Goal: Check status: Check status

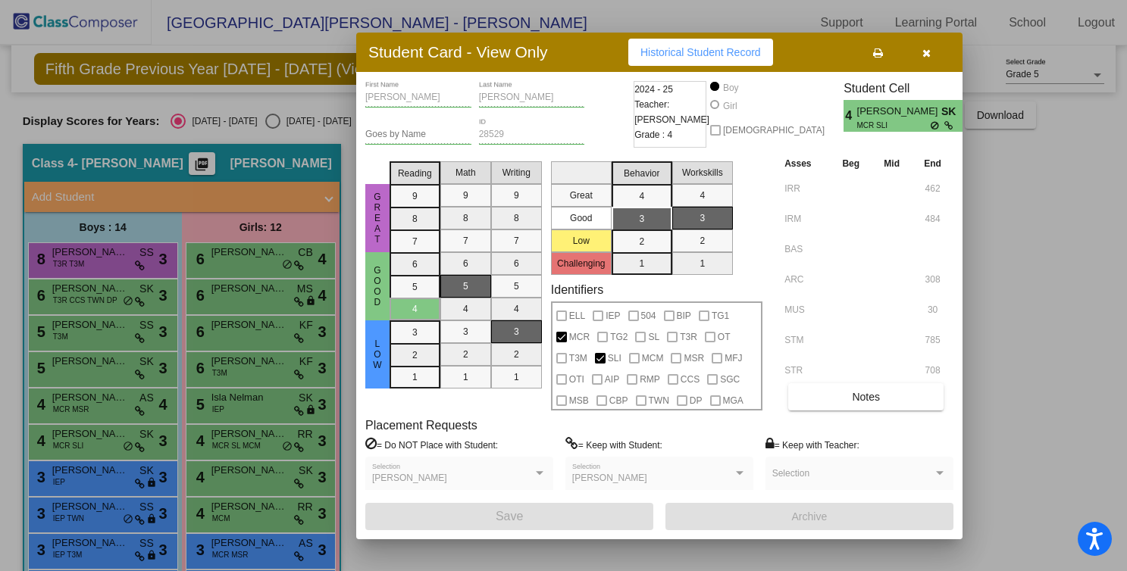
scroll to position [88, 0]
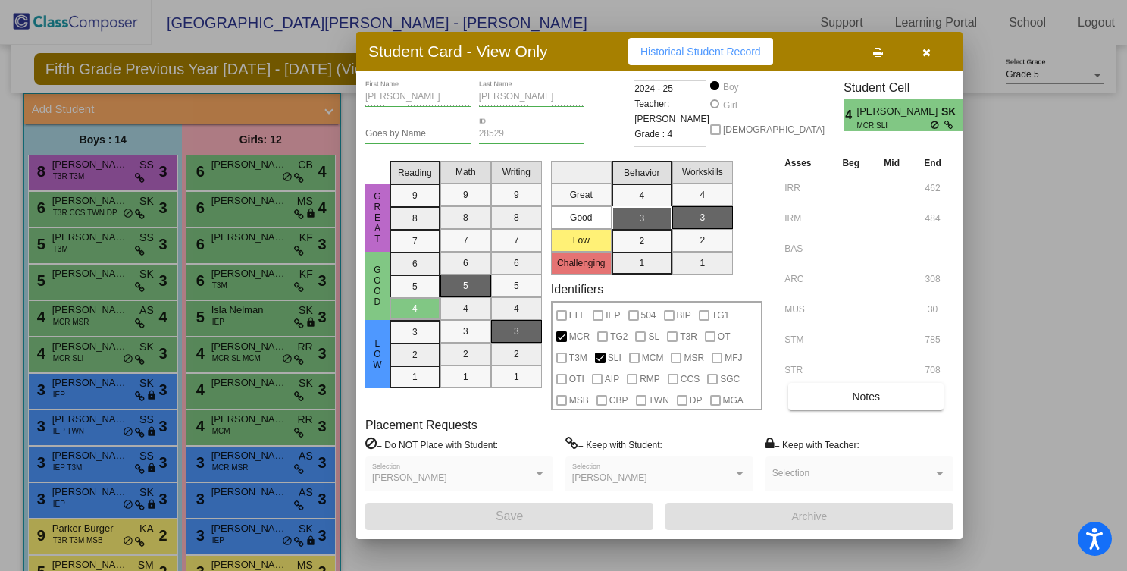
click at [203, 408] on div at bounding box center [563, 285] width 1127 height 571
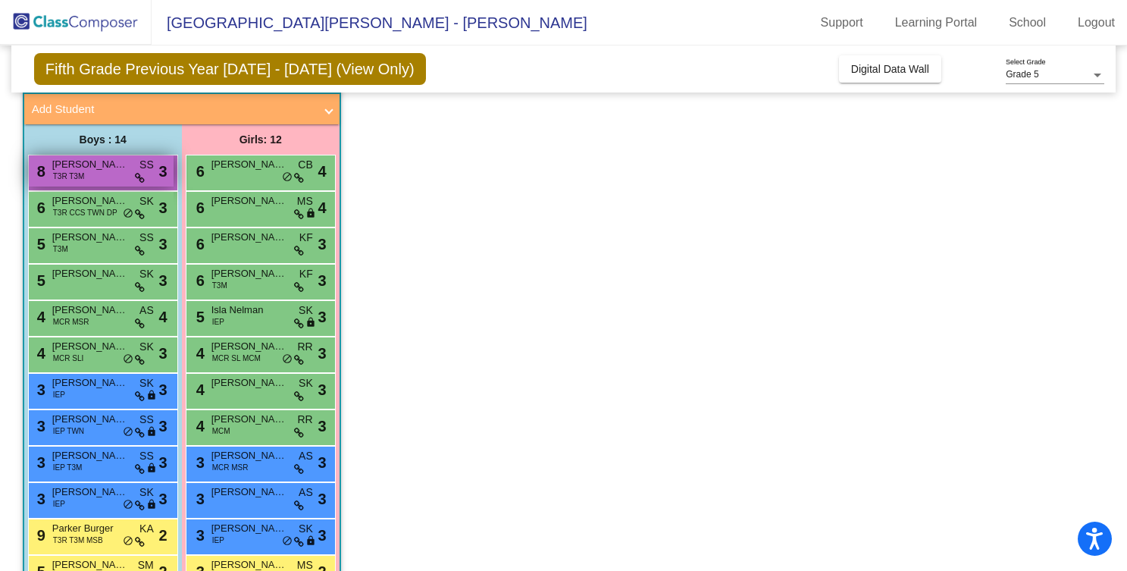
click at [103, 175] on div "8 [PERSON_NAME] T3R T3M SS lock do_not_disturb_alt 3" at bounding box center [101, 170] width 145 height 31
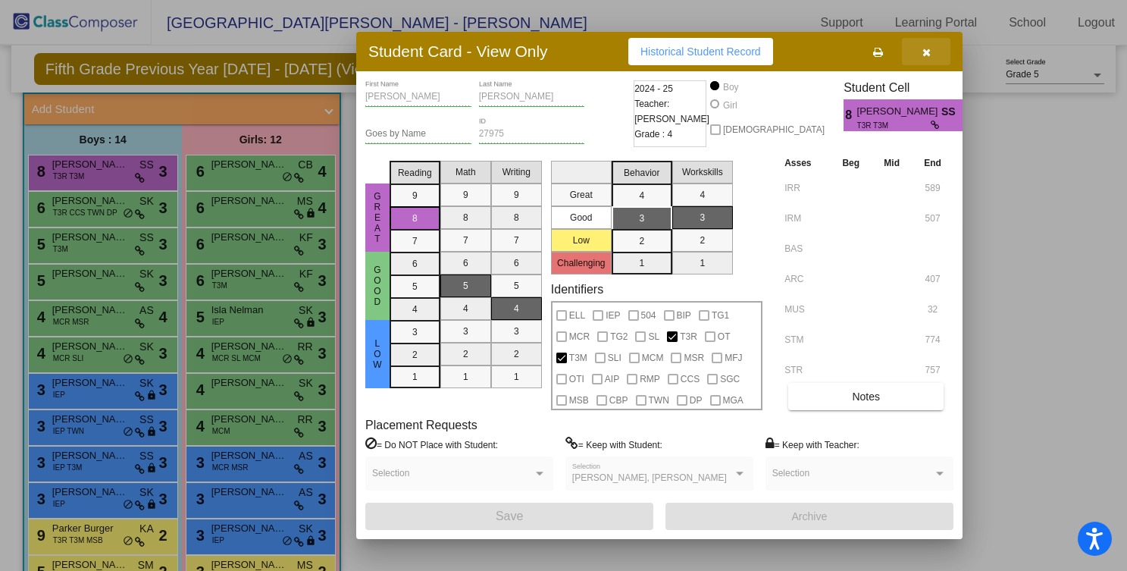
click at [928, 53] on icon "button" at bounding box center [926, 52] width 8 height 11
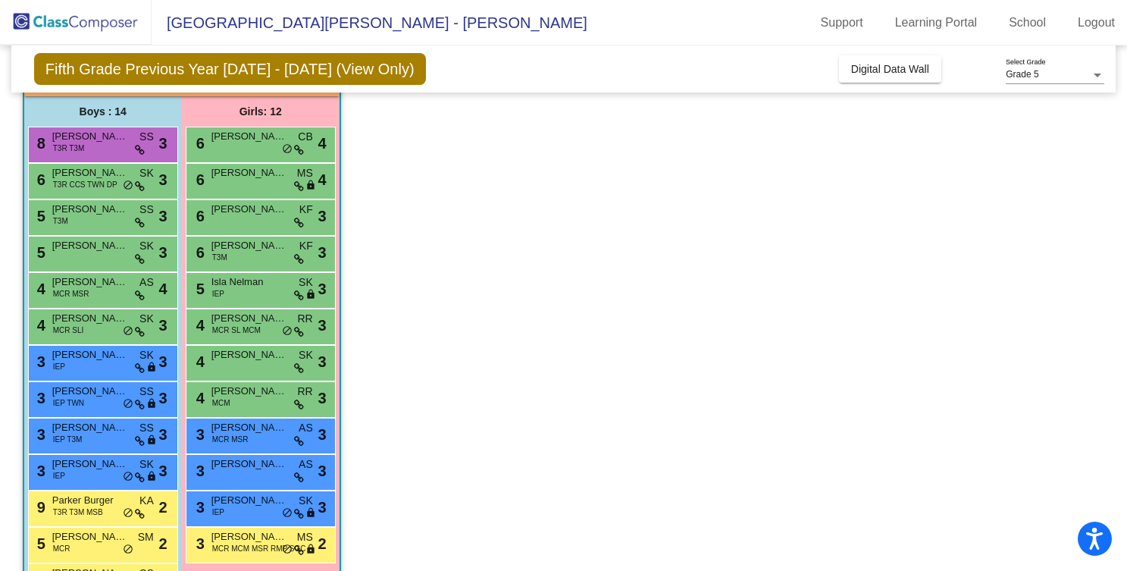
scroll to position [0, 0]
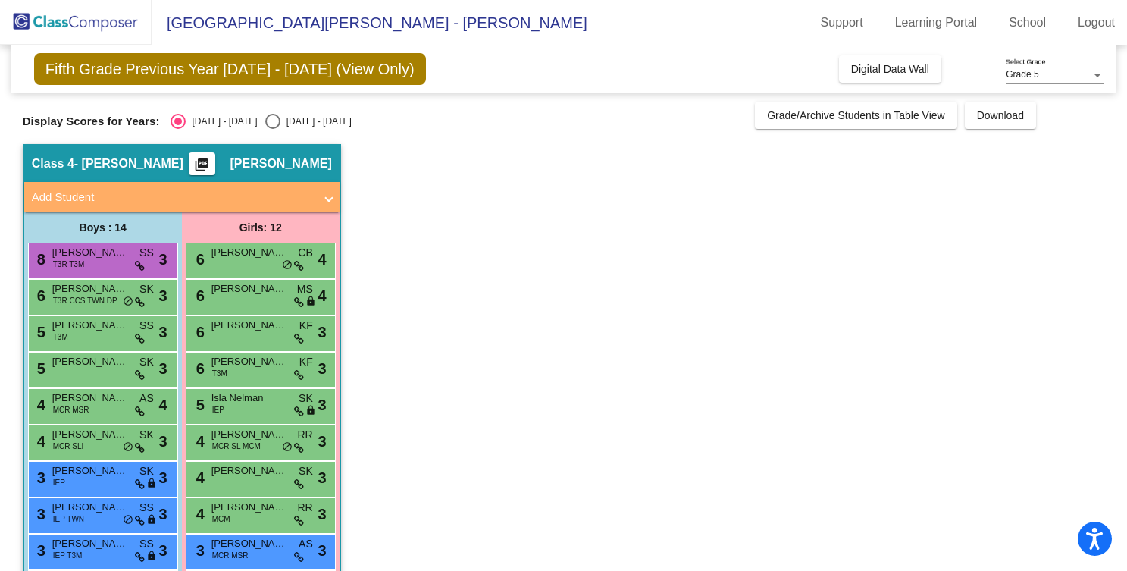
click at [265, 117] on div "Select an option" at bounding box center [272, 121] width 15 height 15
click at [272, 129] on input "[DATE] - [DATE]" at bounding box center [272, 129] width 1 height 1
radio input "true"
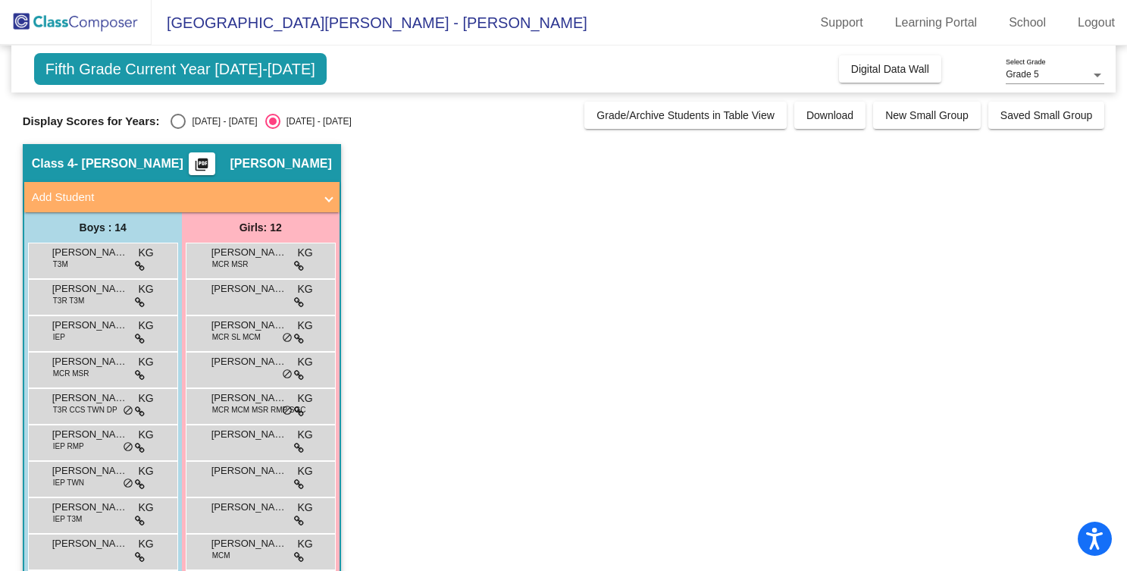
click at [179, 122] on div "Select an option" at bounding box center [177, 121] width 15 height 15
click at [178, 129] on input "[DATE] - [DATE]" at bounding box center [177, 129] width 1 height 1
radio input "true"
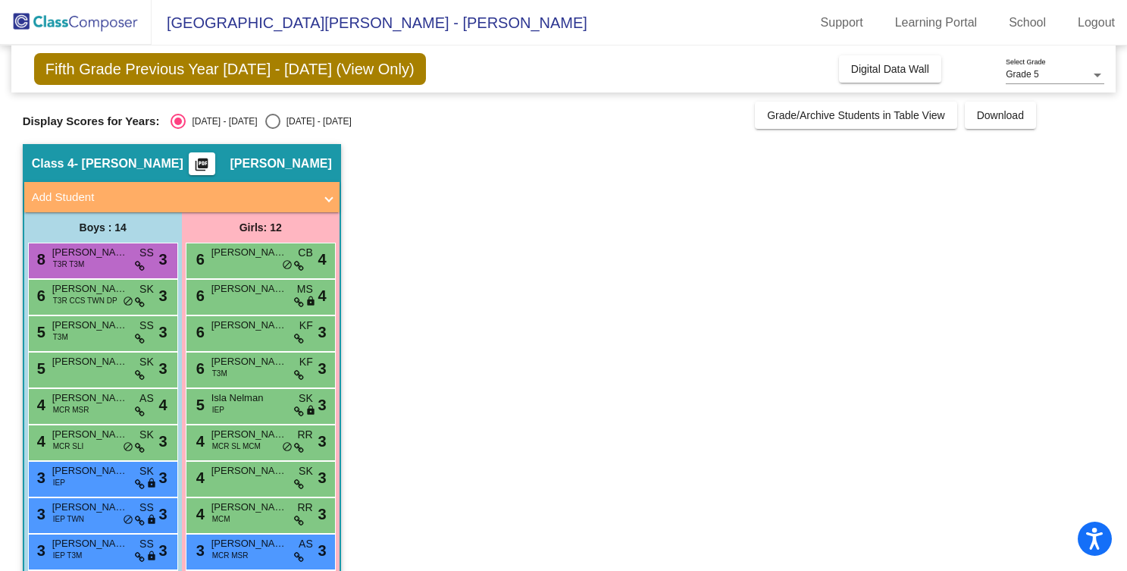
scroll to position [205, 0]
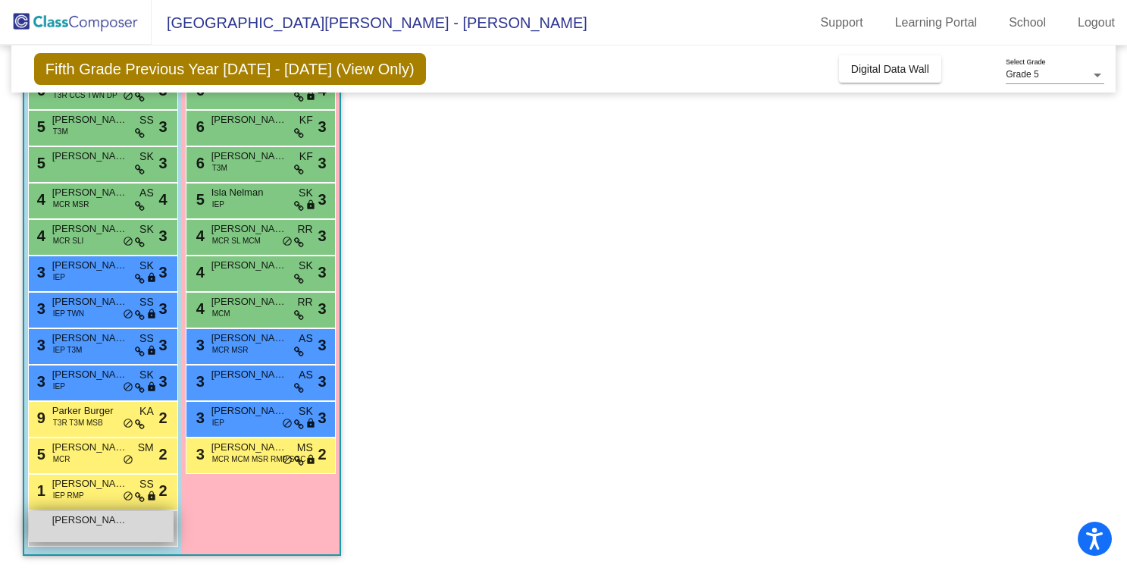
click at [67, 521] on span "[PERSON_NAME]" at bounding box center [90, 519] width 76 height 15
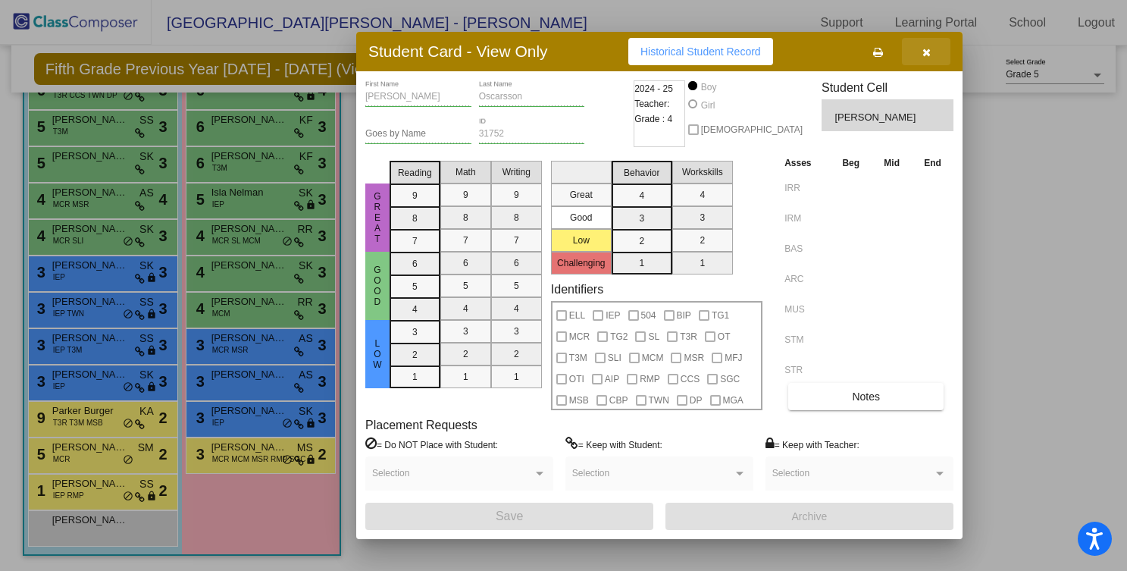
click at [927, 52] on icon "button" at bounding box center [926, 52] width 8 height 11
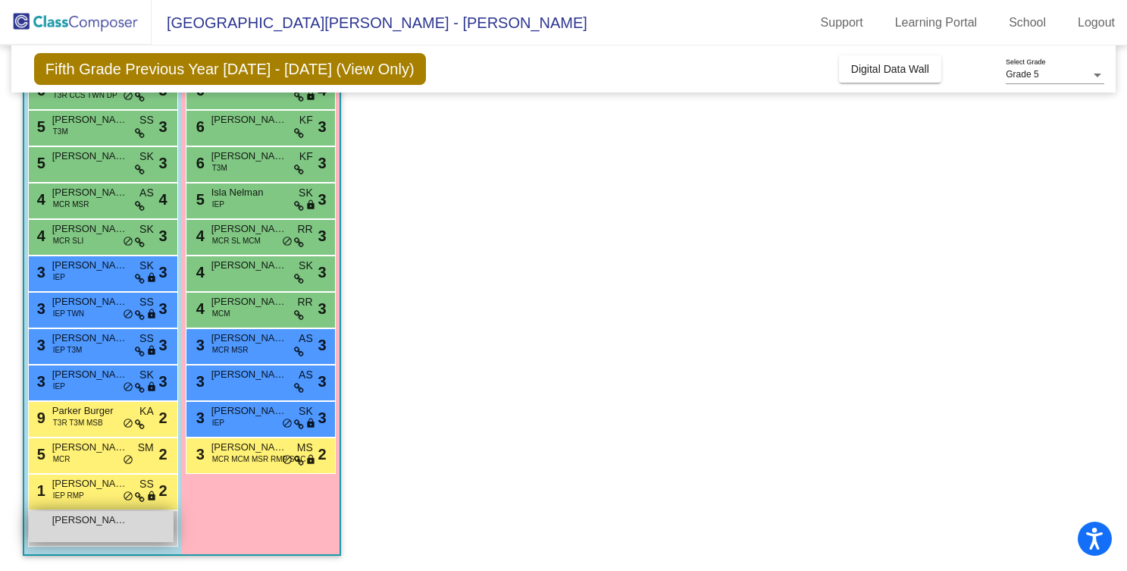
click at [103, 524] on span "[PERSON_NAME]" at bounding box center [90, 519] width 76 height 15
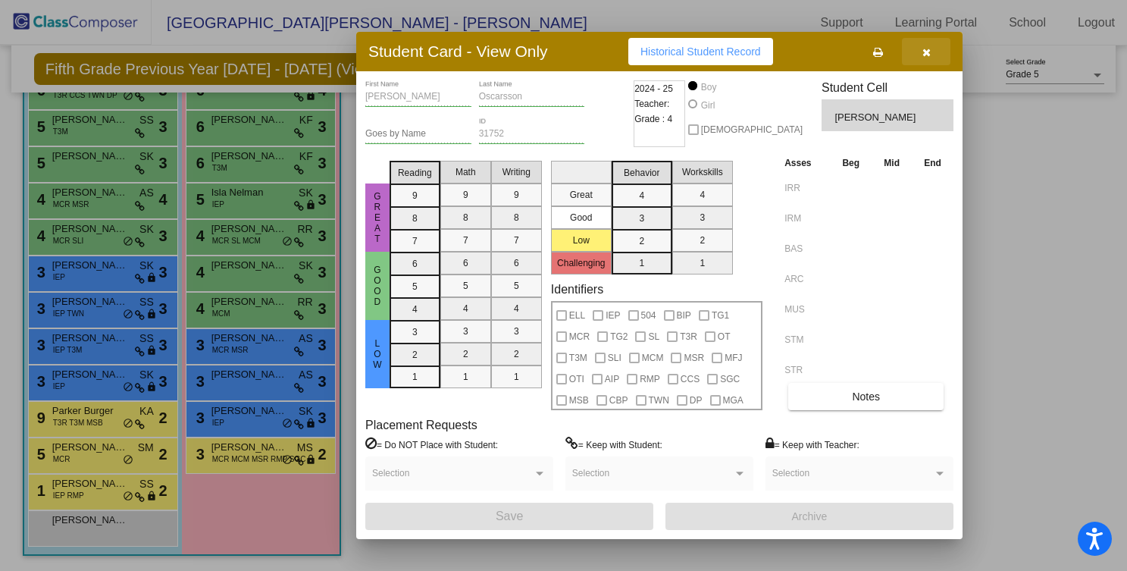
click at [940, 48] on button "button" at bounding box center [926, 51] width 48 height 27
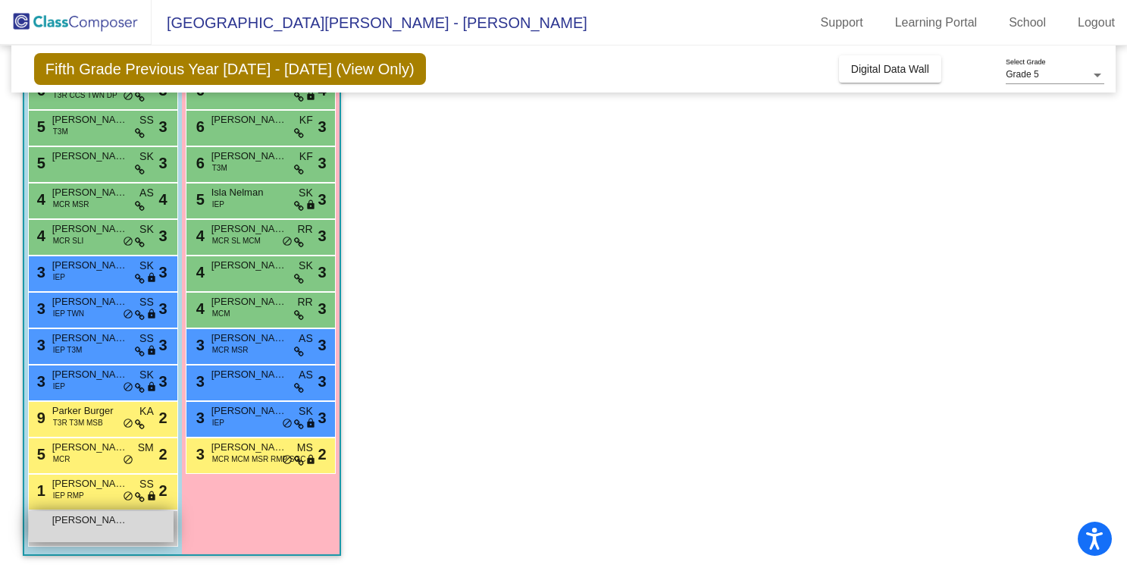
click at [102, 530] on div "[PERSON_NAME] lock do_not_disturb_alt" at bounding box center [101, 526] width 145 height 31
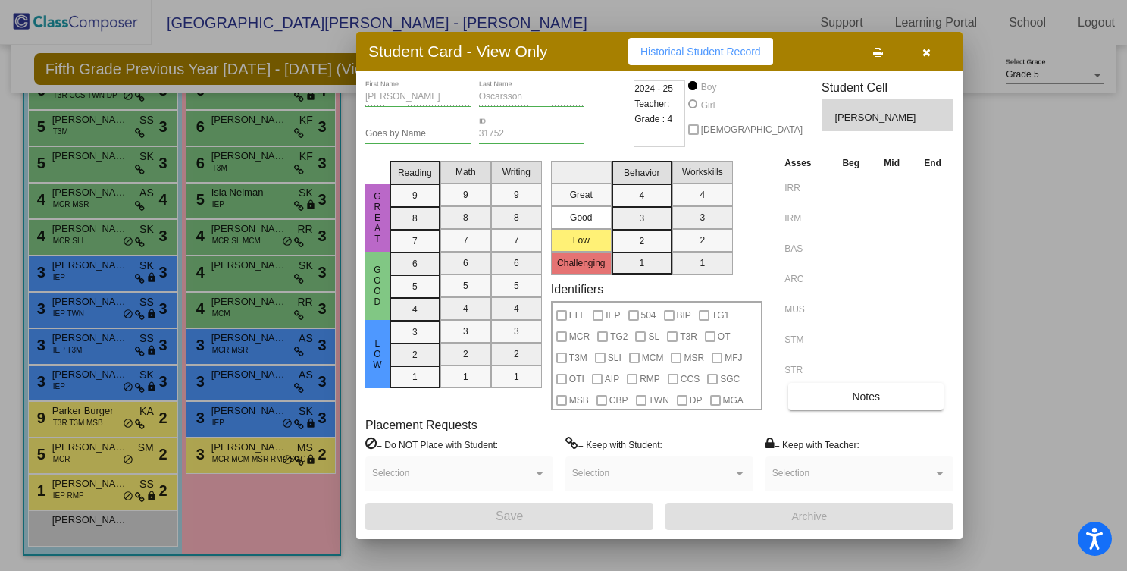
click at [924, 57] on icon "button" at bounding box center [926, 52] width 8 height 11
